Goal: Task Accomplishment & Management: Manage account settings

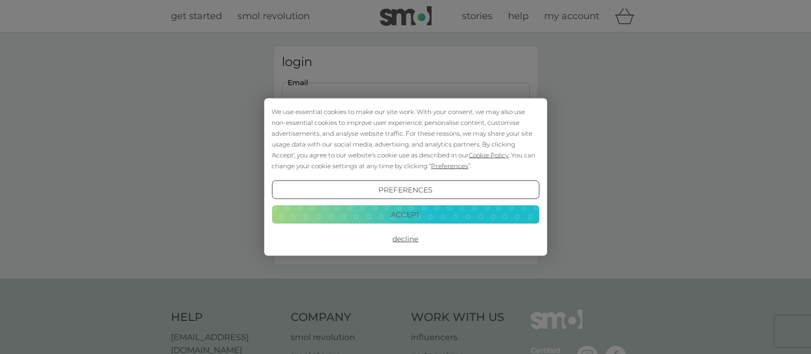
type input "[EMAIL_ADDRESS][DOMAIN_NAME]"
click at [405, 162] on button "Login" at bounding box center [406, 163] width 248 height 30
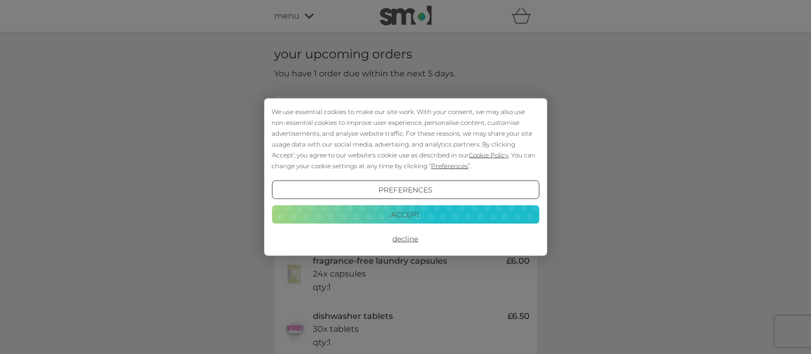
click at [408, 215] on button "Accept" at bounding box center [404, 214] width 267 height 19
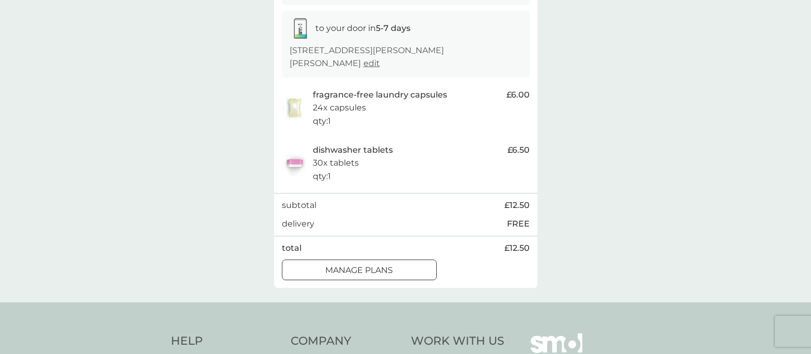
scroll to position [167, 0]
click at [371, 268] on div at bounding box center [371, 268] width 1 height 1
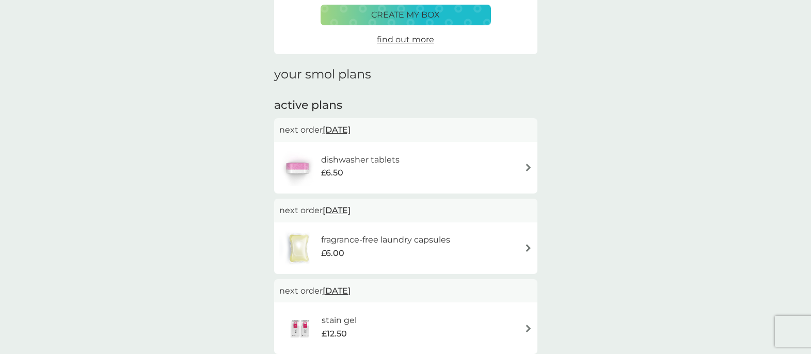
scroll to position [108, 0]
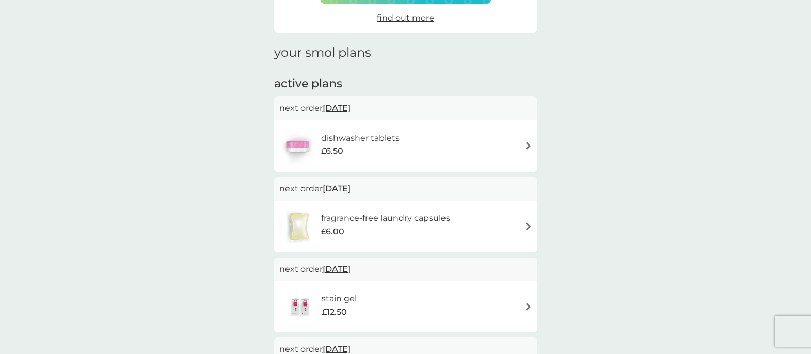
click at [394, 134] on h6 "dishwasher tablets" at bounding box center [360, 138] width 78 height 13
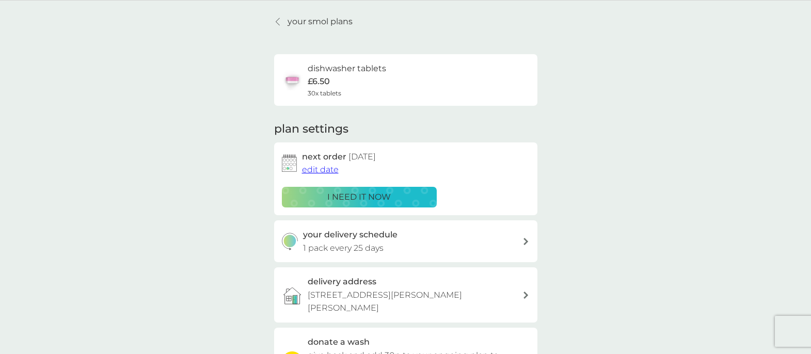
scroll to position [33, 0]
click at [320, 169] on span "edit date" at bounding box center [320, 169] width 37 height 10
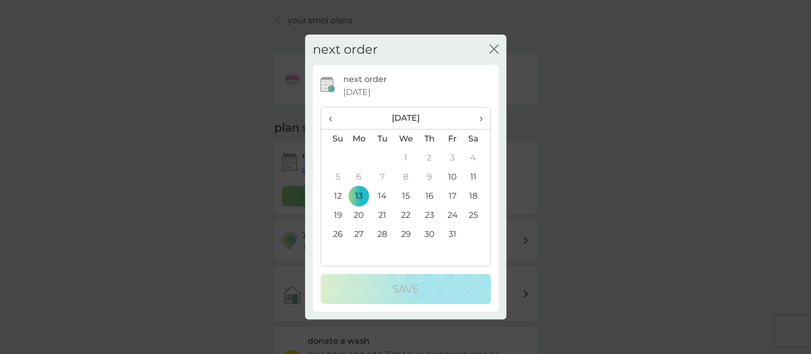
click at [358, 232] on td "27" at bounding box center [359, 234] width 24 height 19
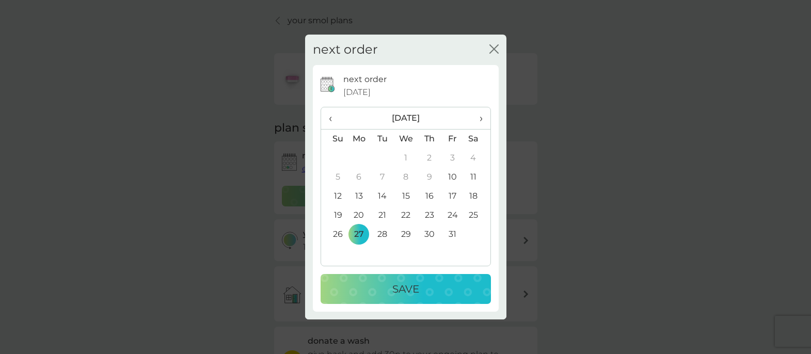
click at [452, 213] on td "24" at bounding box center [452, 215] width 23 height 19
click at [416, 289] on p "Save" at bounding box center [405, 289] width 27 height 17
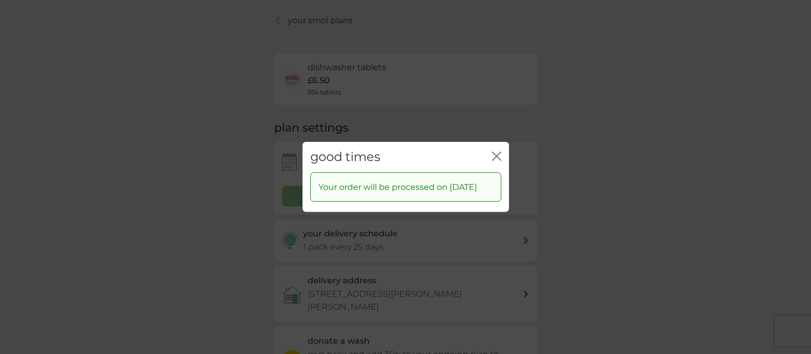
click at [495, 152] on icon "close" at bounding box center [496, 156] width 9 height 9
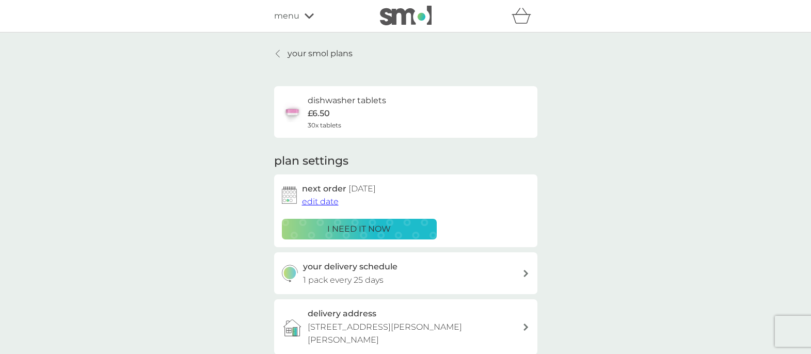
scroll to position [0, 0]
click at [305, 52] on p "your smol plans" at bounding box center [319, 53] width 65 height 13
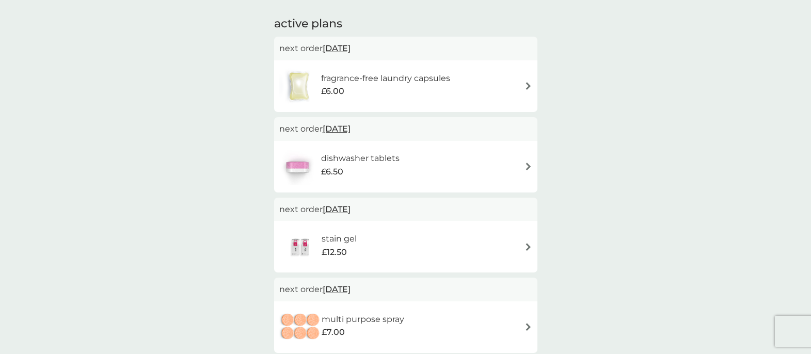
scroll to position [170, 0]
click at [361, 74] on h6 "fragrance-free laundry capsules" at bounding box center [385, 76] width 129 height 13
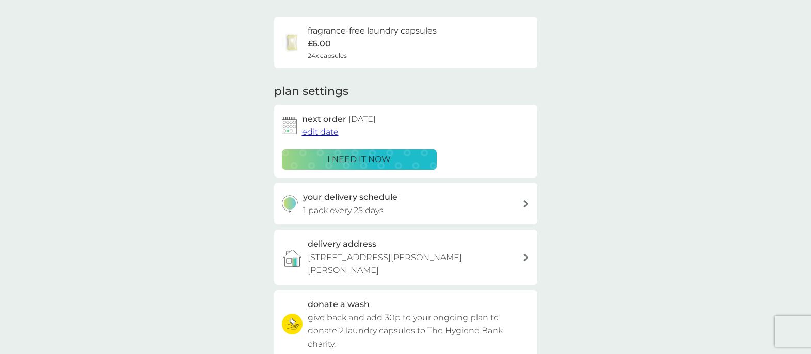
scroll to position [73, 0]
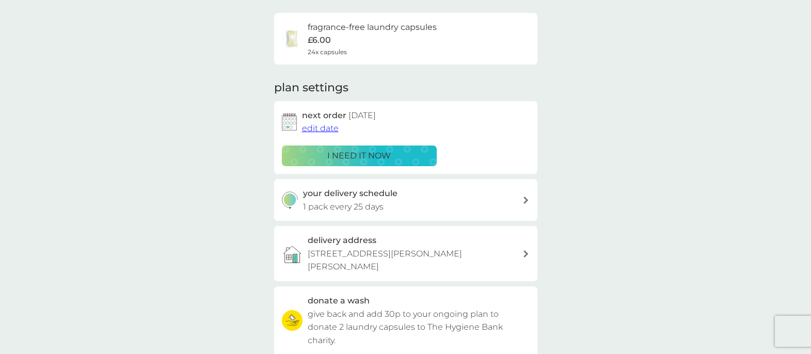
click at [329, 127] on span "edit date" at bounding box center [320, 128] width 37 height 10
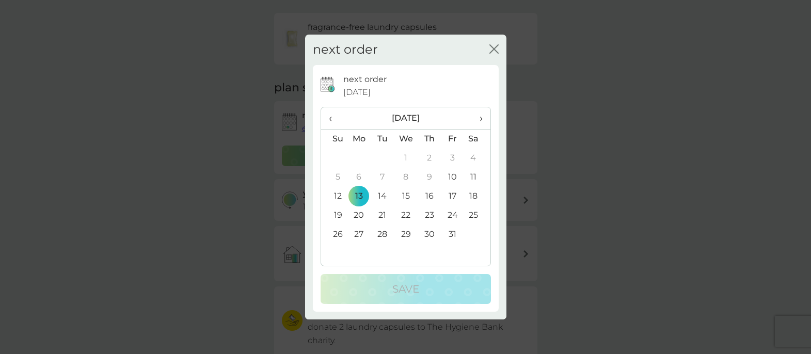
click at [478, 119] on span "›" at bounding box center [477, 118] width 10 height 22
click at [358, 193] on td "10" at bounding box center [359, 196] width 24 height 19
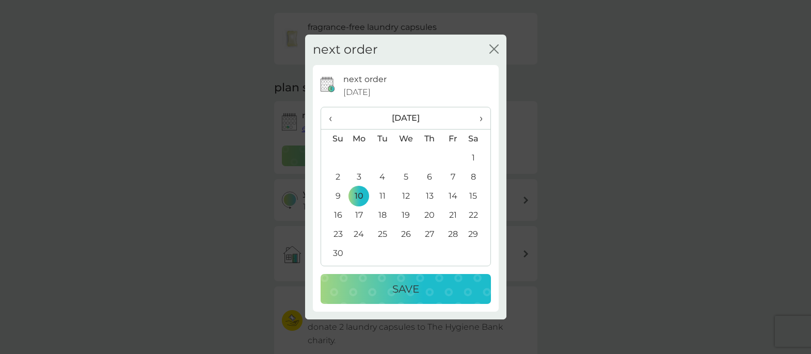
click at [375, 288] on div "Save" at bounding box center [406, 289] width 150 height 17
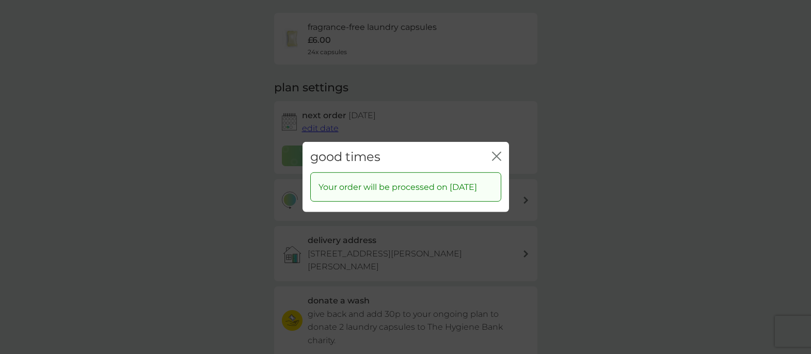
click at [496, 152] on icon "close" at bounding box center [496, 156] width 9 height 9
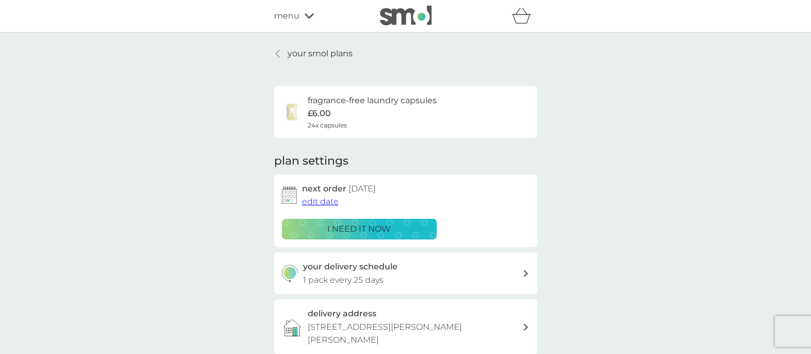
scroll to position [0, 0]
